Goal: Task Accomplishment & Management: Manage account settings

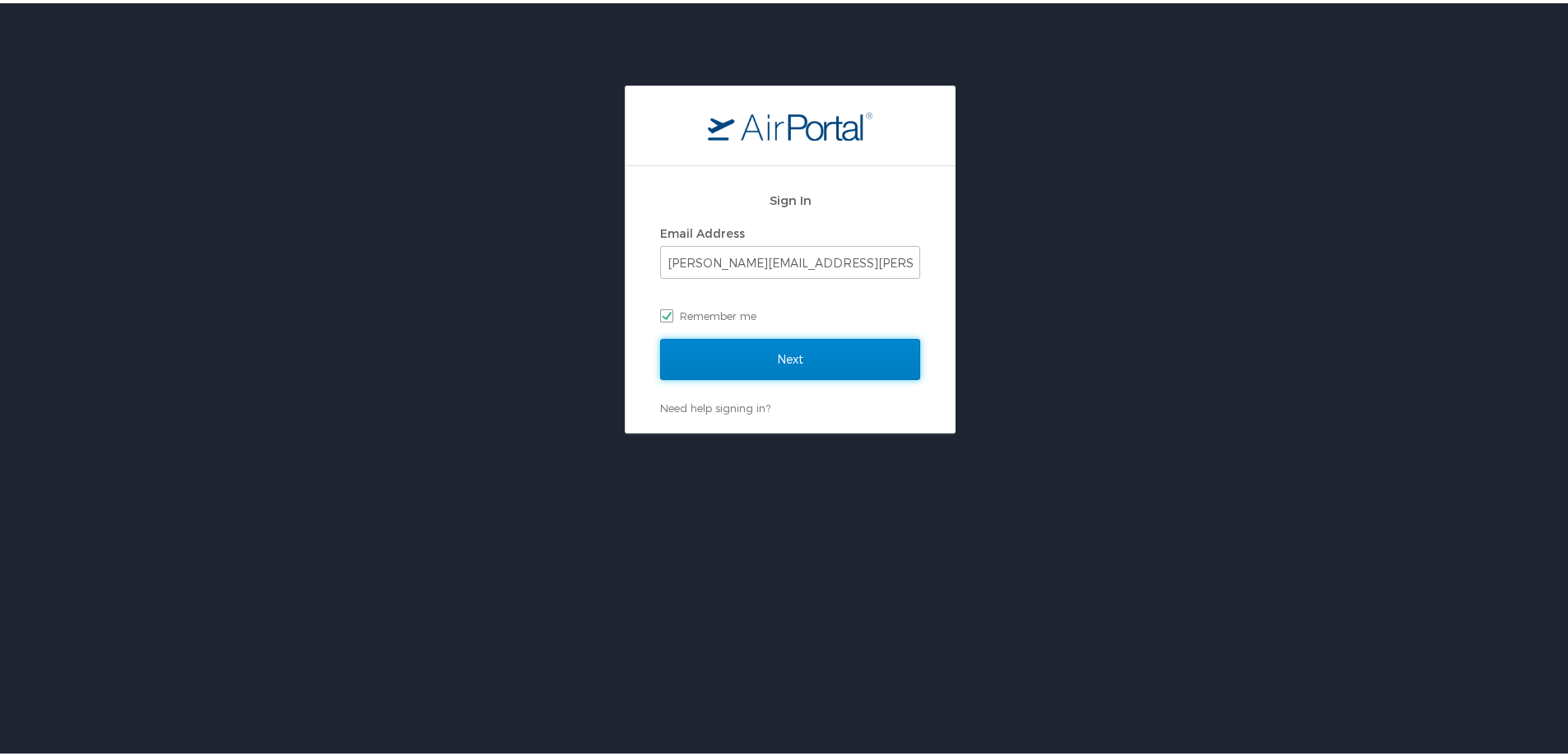
click at [820, 362] on input "Next" at bounding box center [790, 356] width 260 height 41
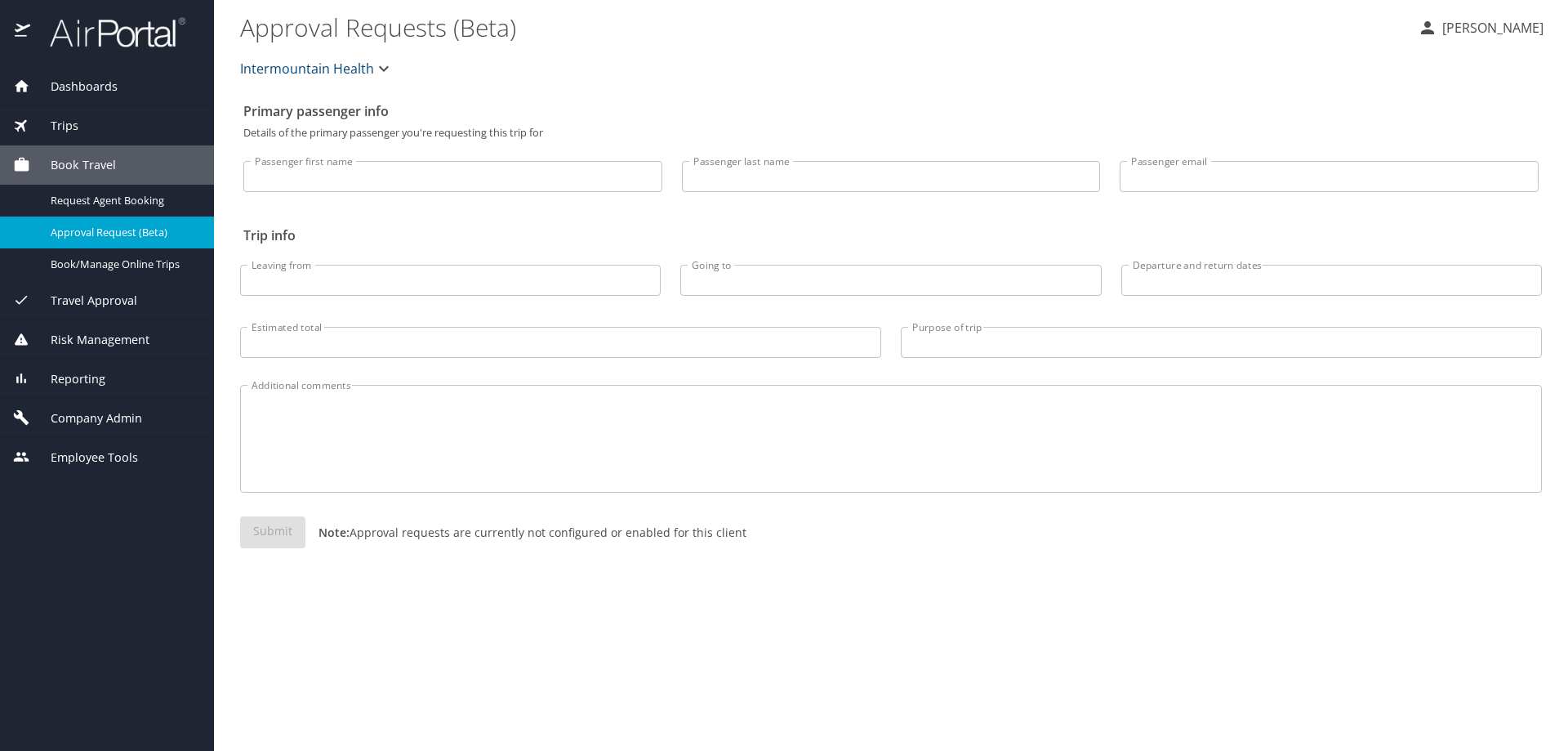
click at [77, 425] on span "Company Admin" at bounding box center [86, 418] width 112 height 18
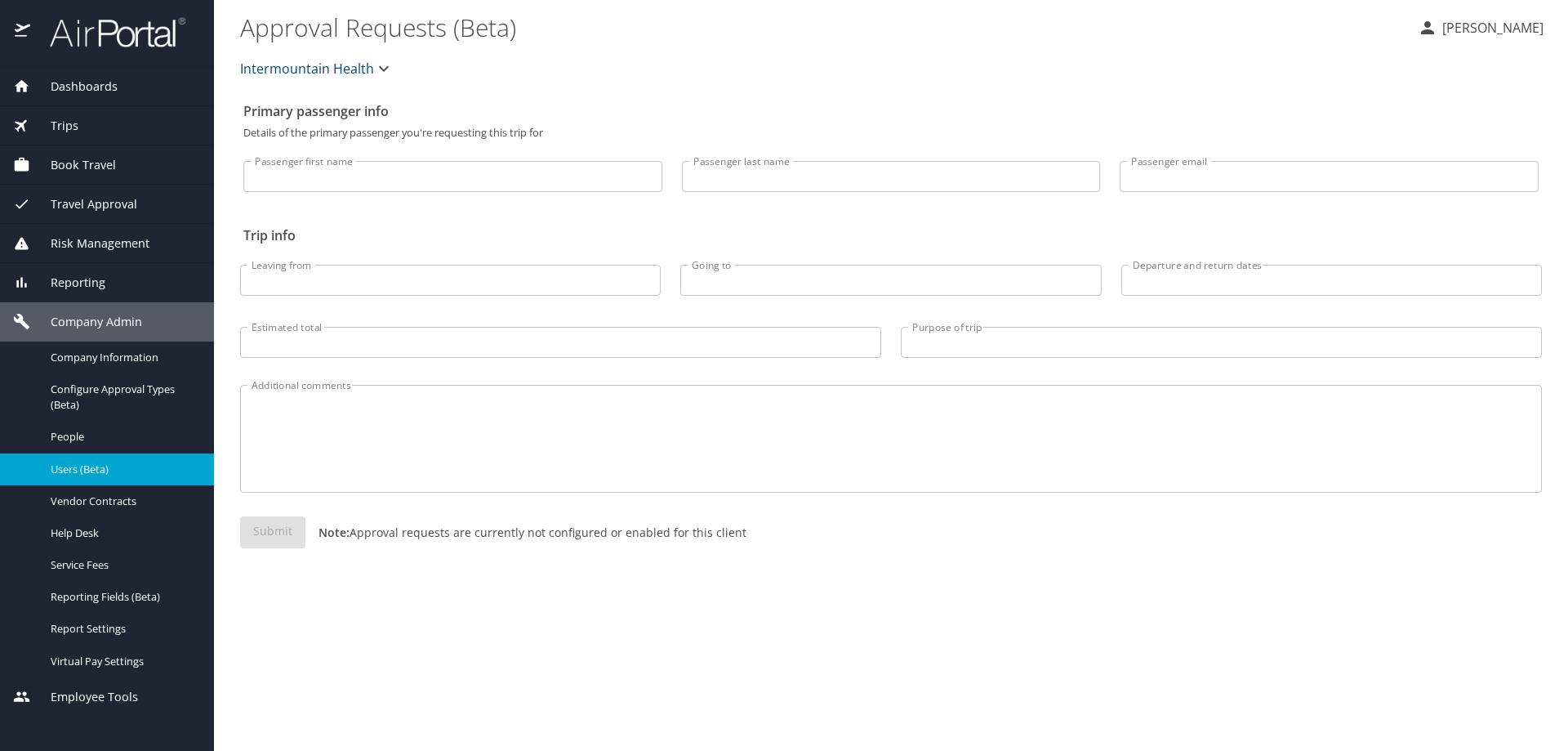
click at [90, 467] on span "Users (Beta)" at bounding box center [122, 470] width 144 height 16
